Goal: Find specific page/section: Find specific page/section

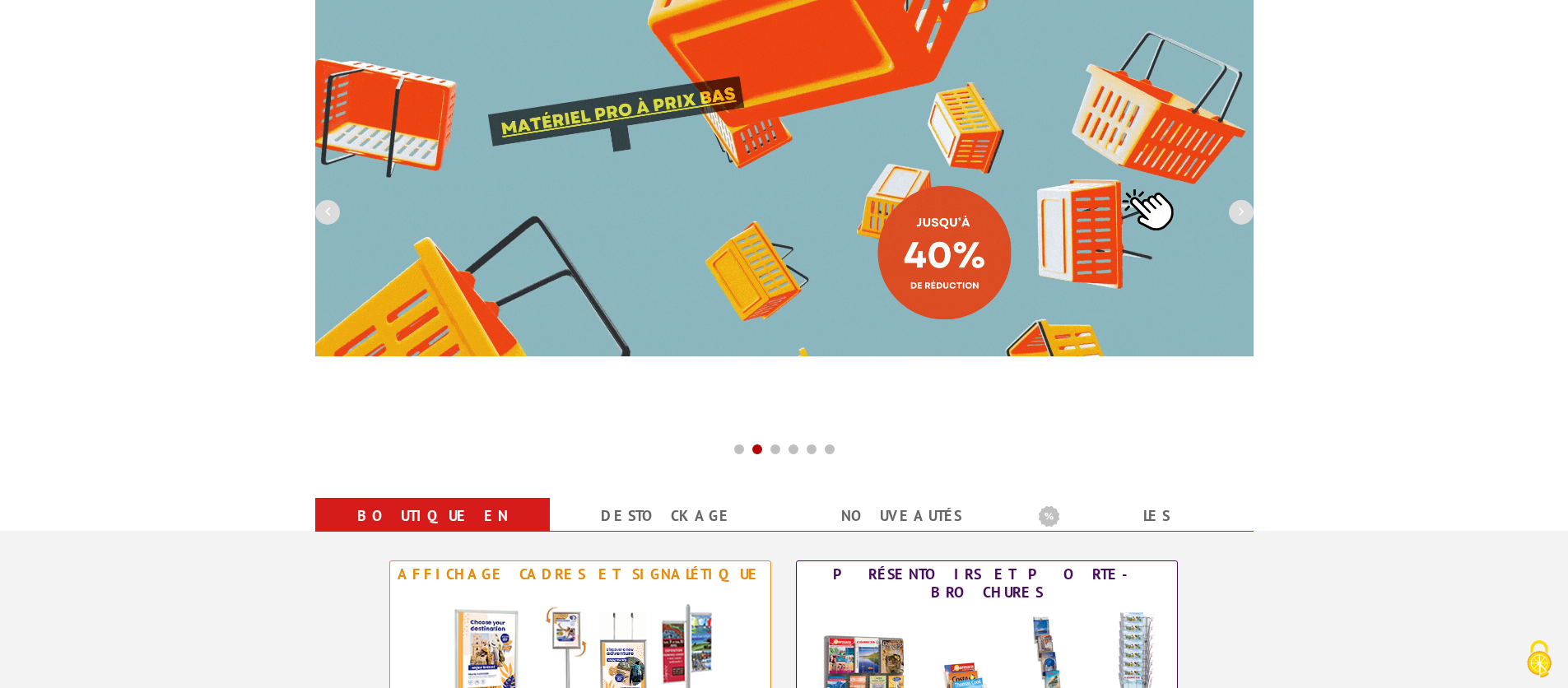
scroll to position [240, 0]
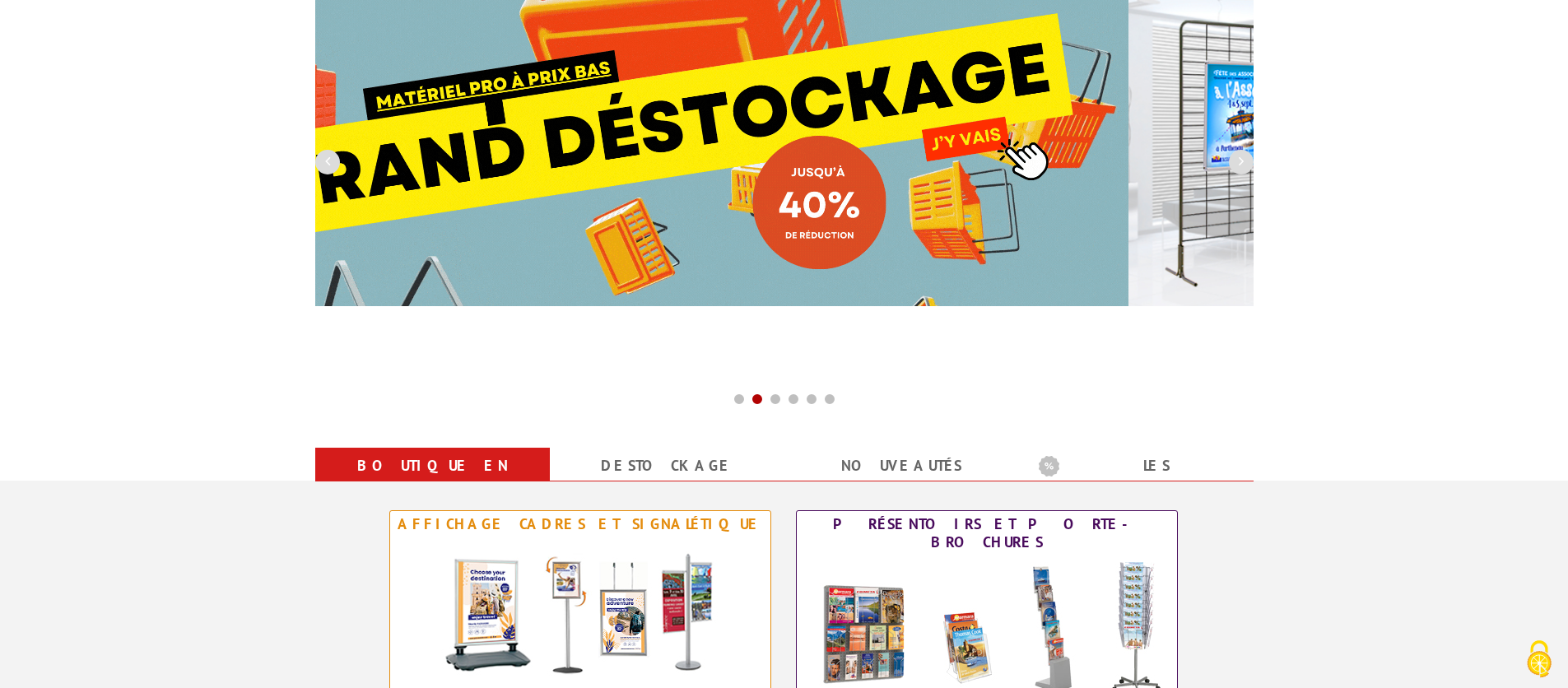
drag, startPoint x: 718, startPoint y: 248, endPoint x: 546, endPoint y: 268, distance: 173.2
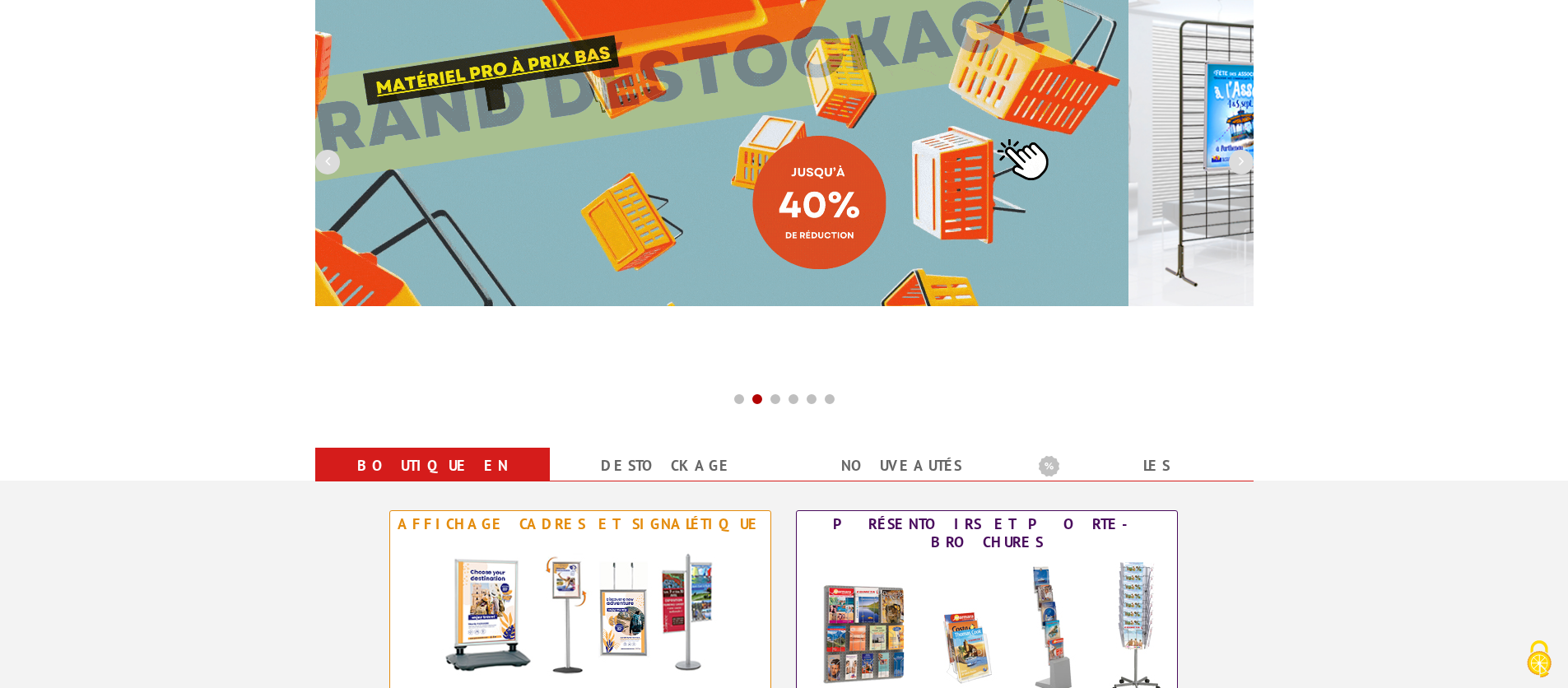
click at [554, 266] on img at bounding box center [659, 121] width 939 height 370
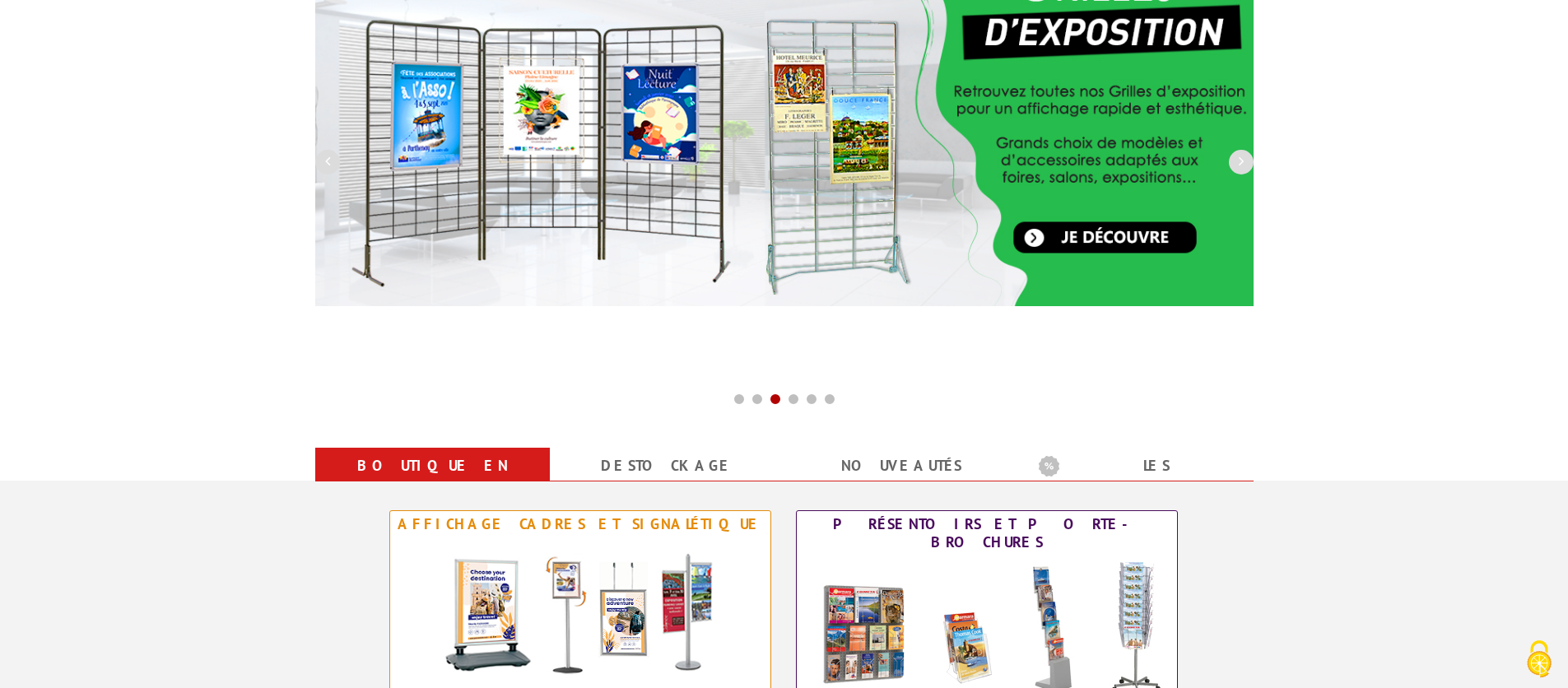
drag, startPoint x: 955, startPoint y: 249, endPoint x: 610, endPoint y: 247, distance: 345.0
click at [679, 247] on img at bounding box center [784, 121] width 939 height 370
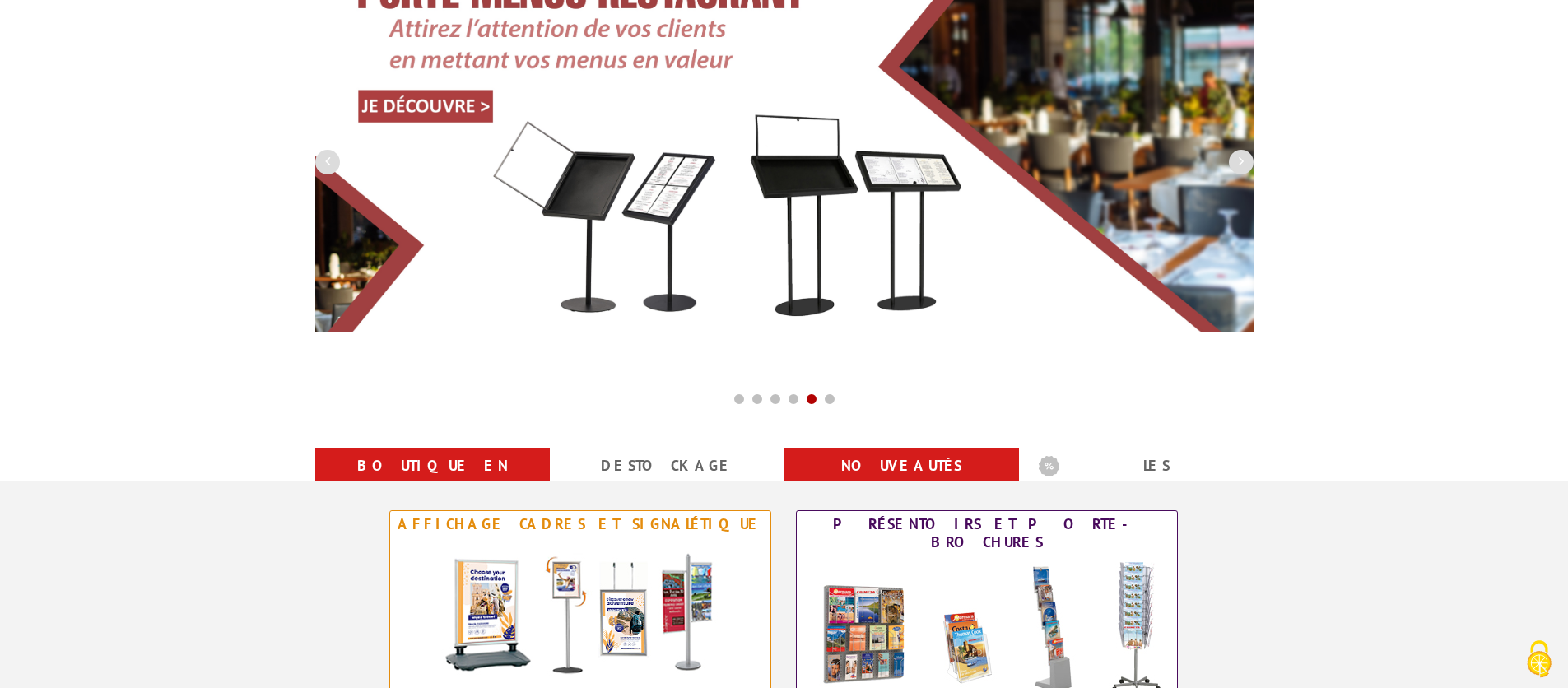
click at [903, 454] on link "nouveautés" at bounding box center [901, 465] width 195 height 29
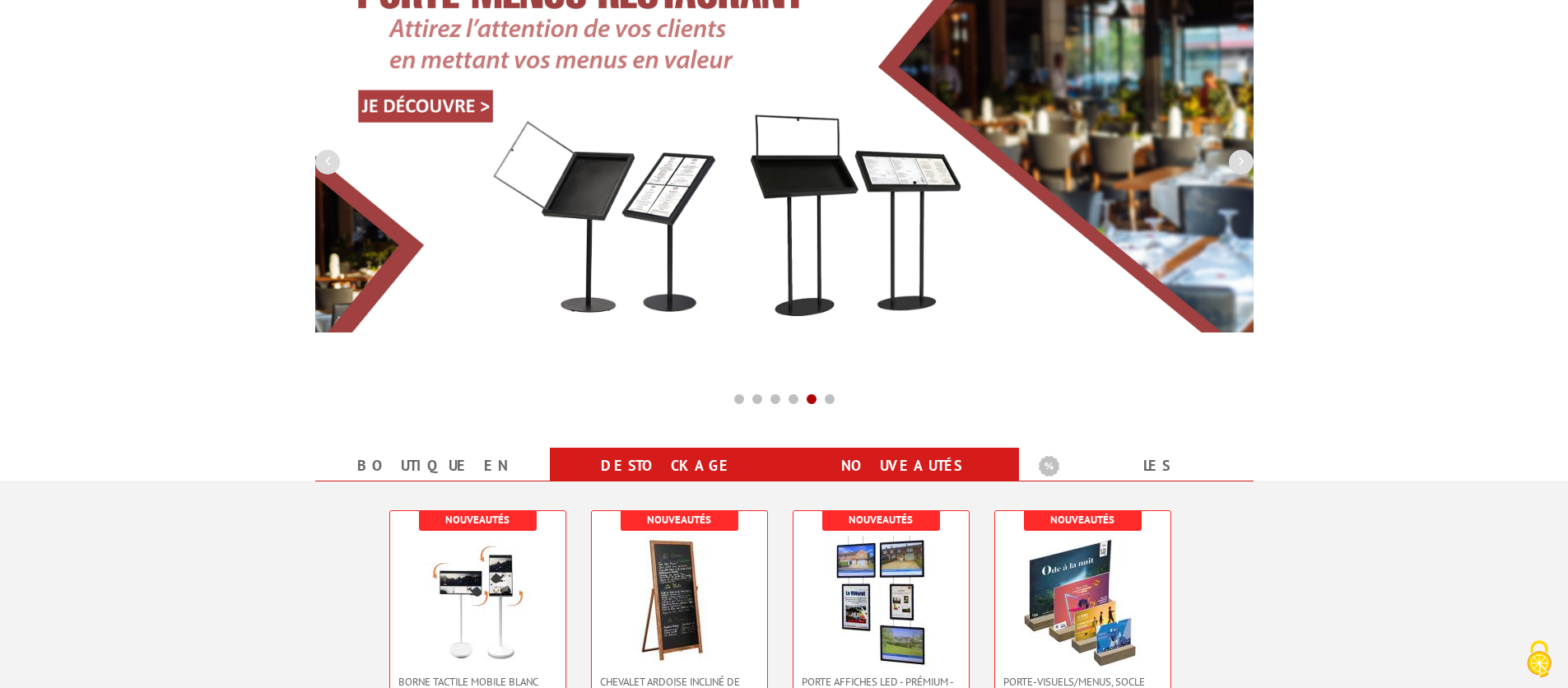
click at [743, 462] on link "Destockage" at bounding box center [667, 465] width 195 height 29
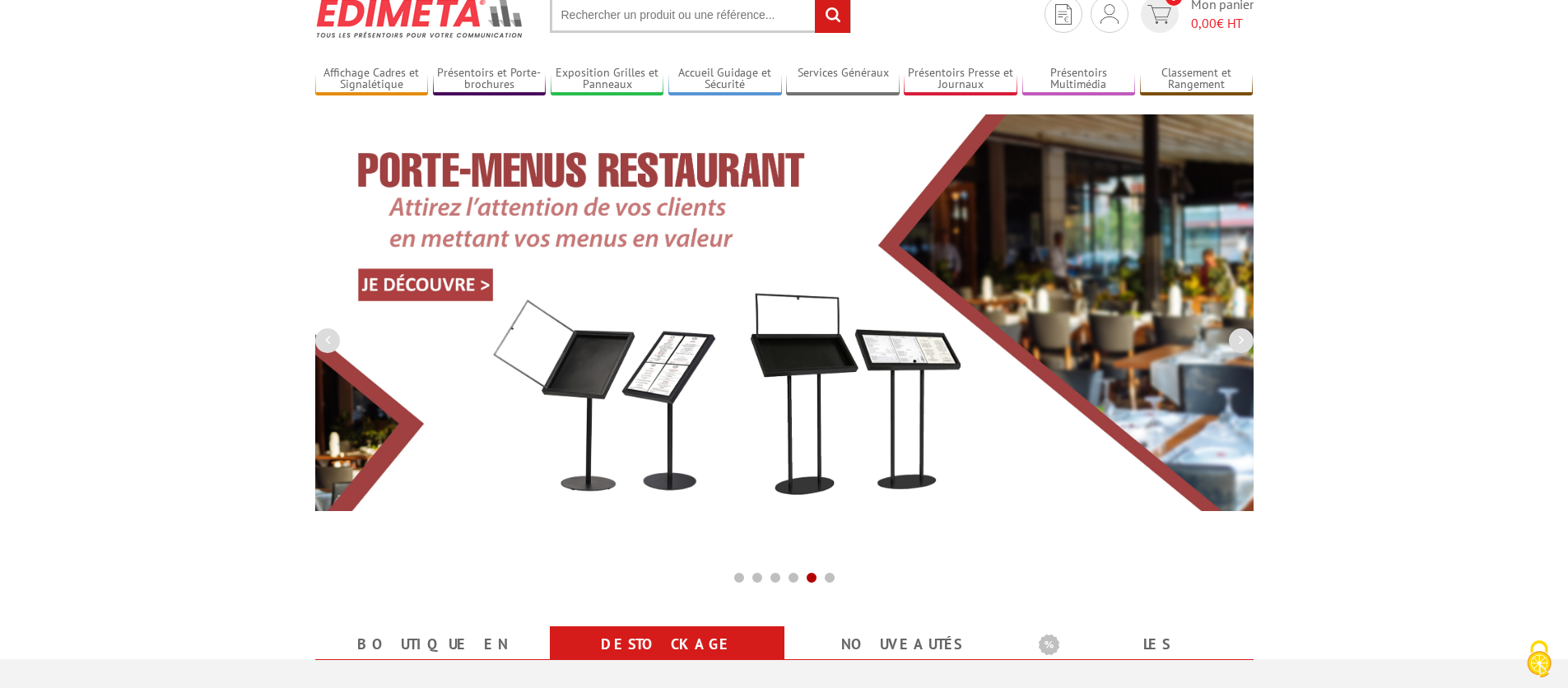
scroll to position [0, 0]
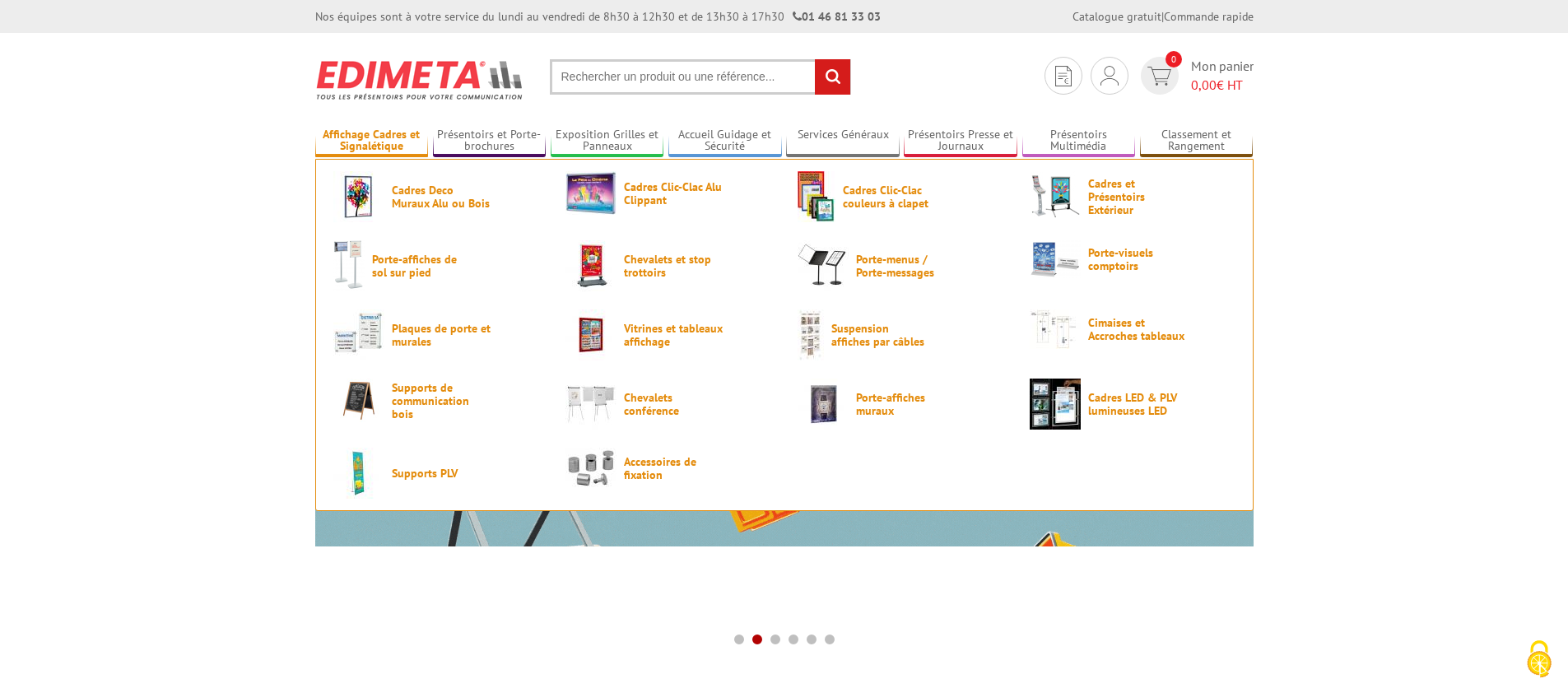
click at [378, 137] on link "Affichage Cadres et Signalétique" at bounding box center [372, 141] width 114 height 27
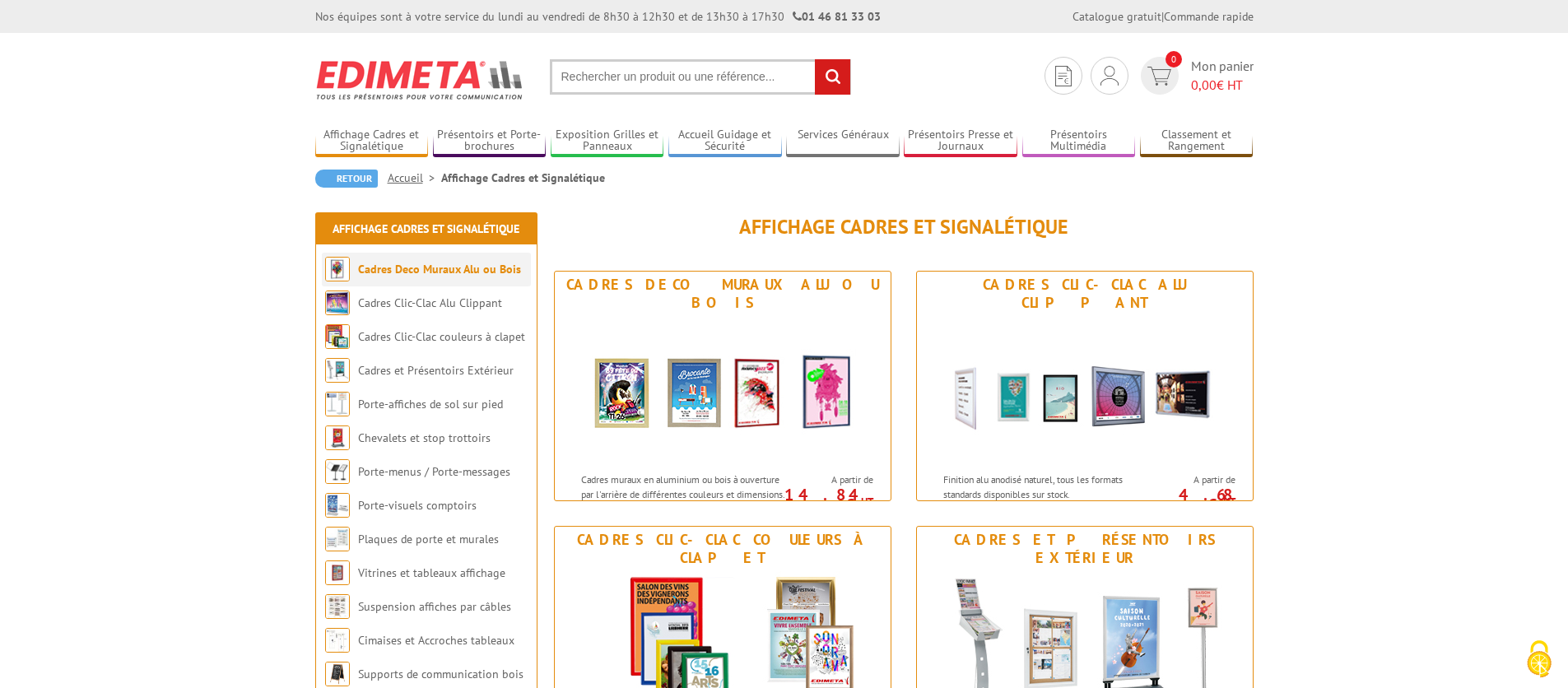
click at [436, 275] on link "Cadres Deco Muraux Alu ou Bois" at bounding box center [439, 268] width 163 height 15
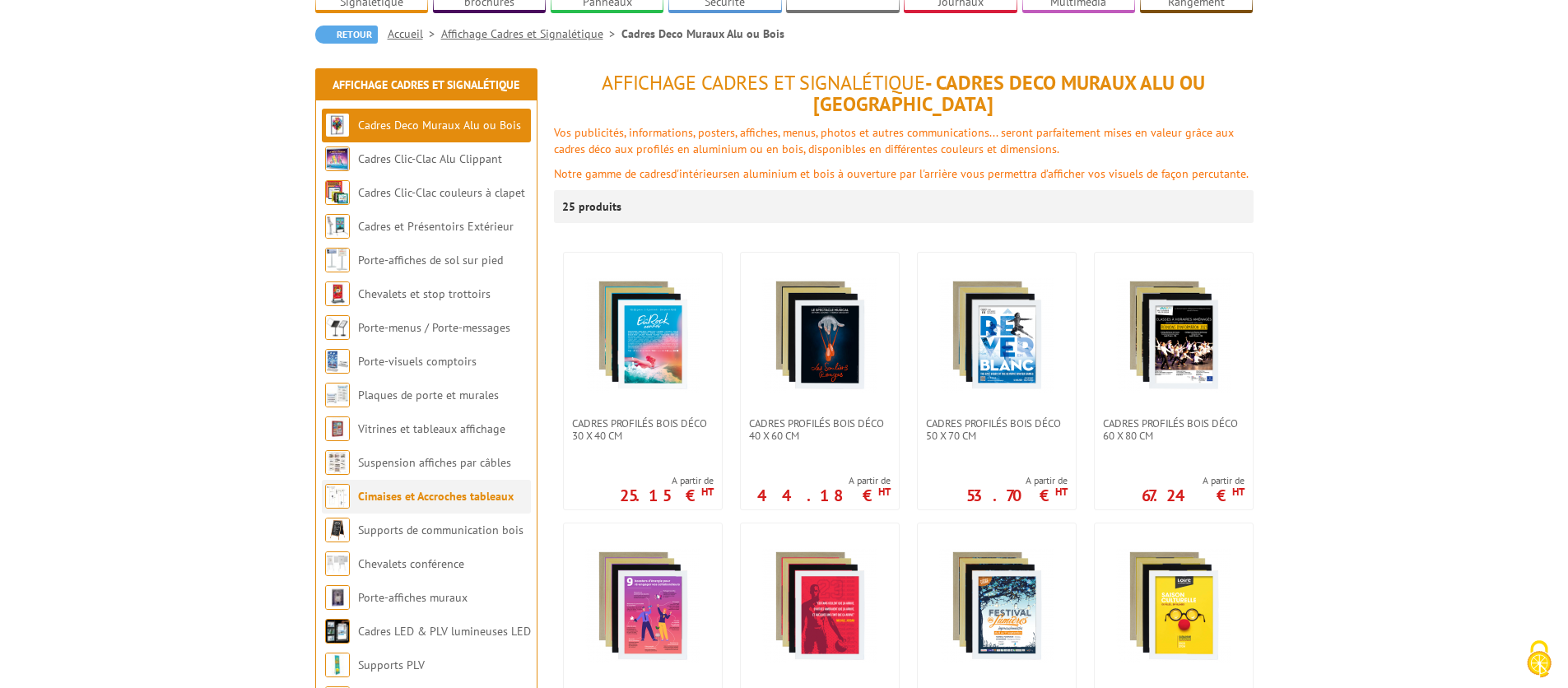
scroll to position [150, 0]
